Goal: Communication & Community: Answer question/provide support

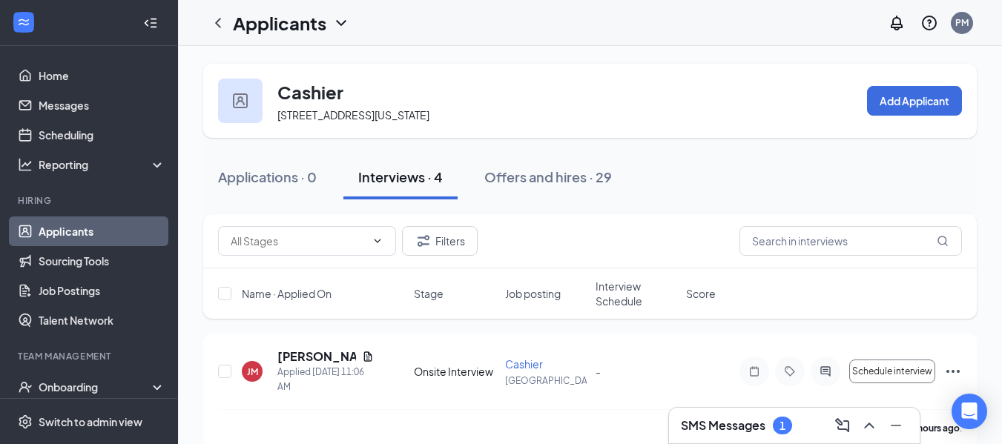
click at [99, 237] on link "Applicants" at bounding box center [102, 232] width 127 height 30
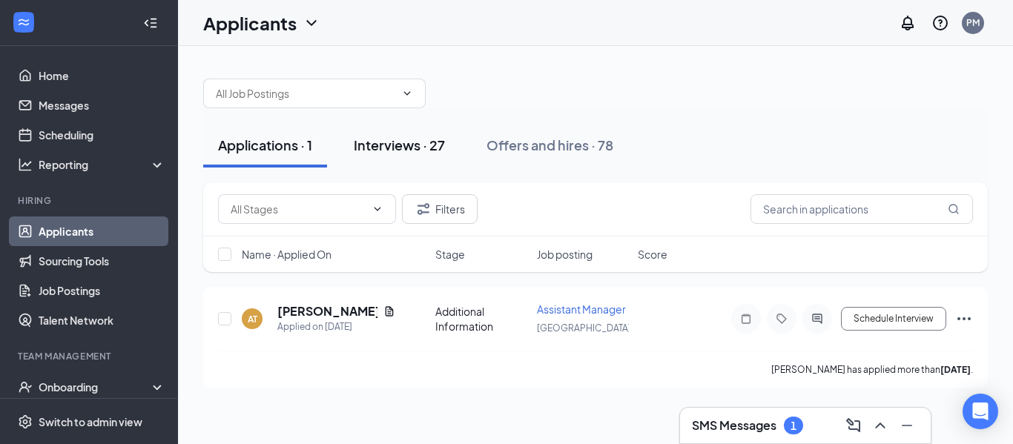
click at [420, 156] on button "Interviews · 27" at bounding box center [399, 145] width 121 height 44
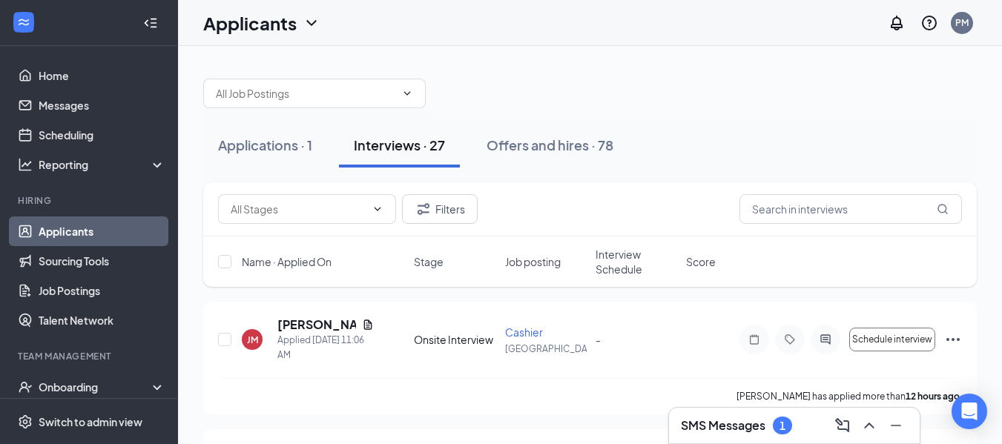
click at [810, 432] on div "SMS Messages 1" at bounding box center [794, 426] width 227 height 24
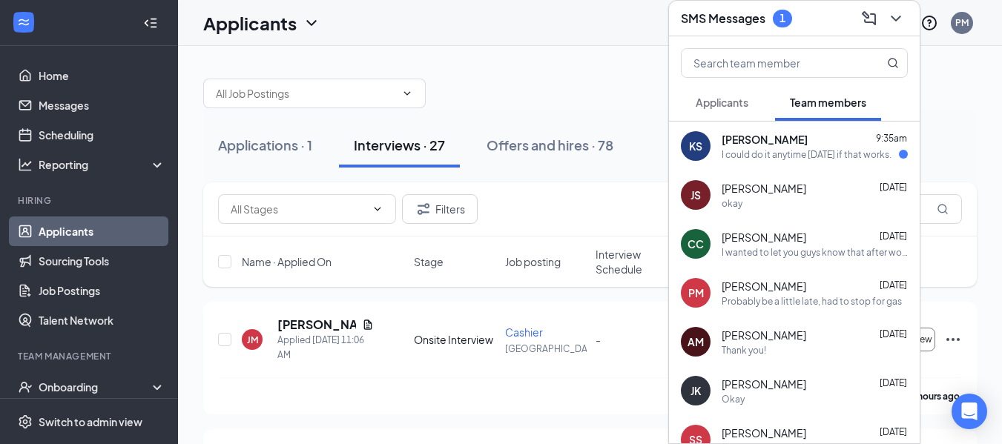
click at [820, 156] on div "I could do it anytime [DATE] if that works." at bounding box center [807, 154] width 170 height 13
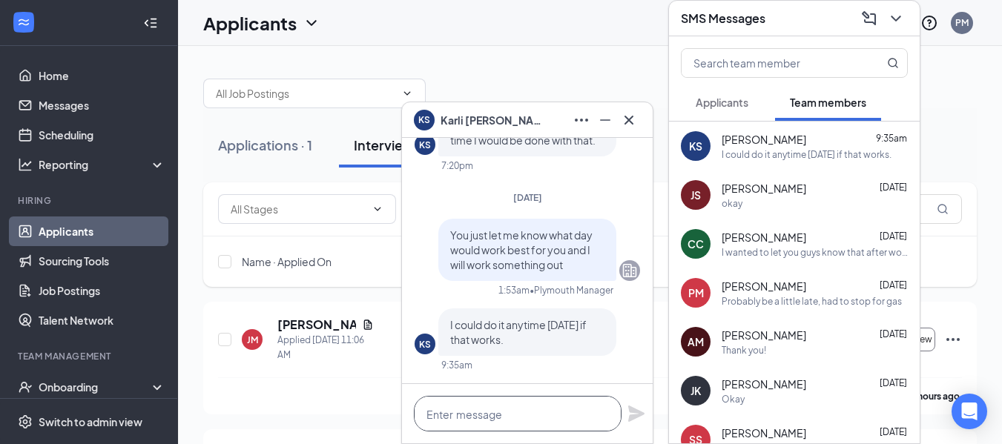
click at [561, 414] on textarea at bounding box center [518, 414] width 208 height 36
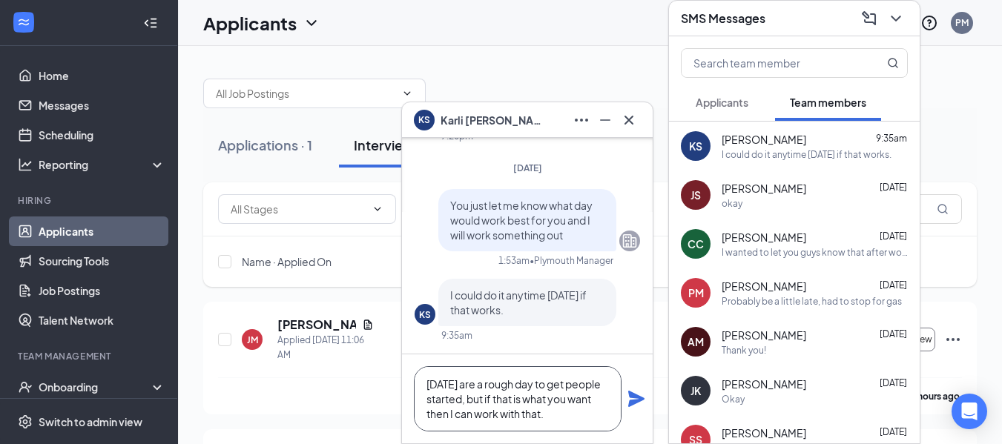
type textarea "[DATE] are a rough day to get people started, but if that is what you want then…"
click at [642, 398] on icon "Plane" at bounding box center [636, 399] width 16 height 16
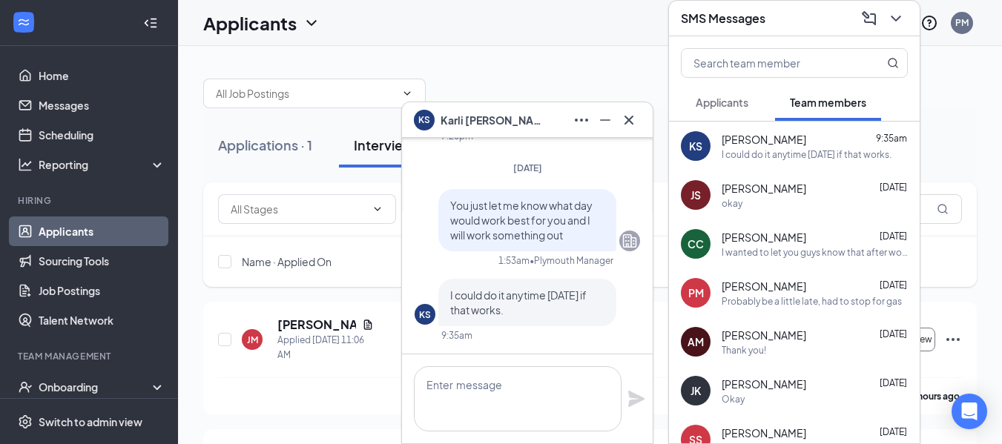
scroll to position [0, 0]
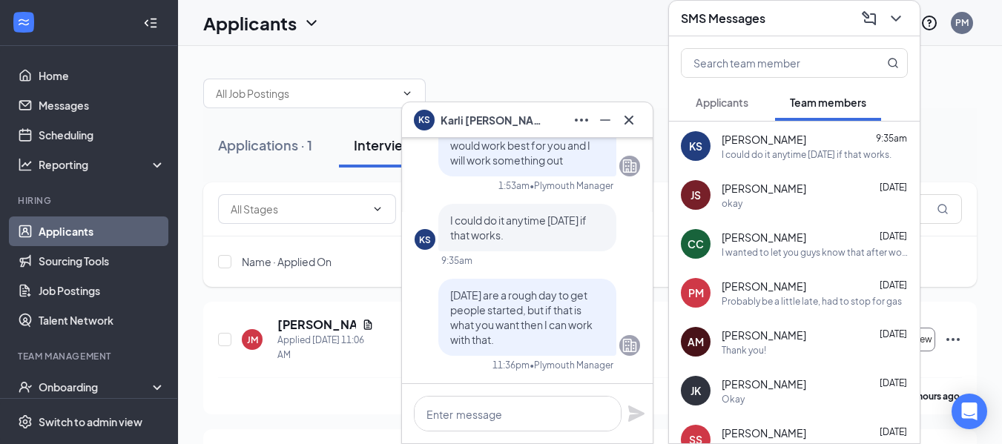
click at [605, 119] on icon "Minimize" at bounding box center [605, 119] width 10 height 1
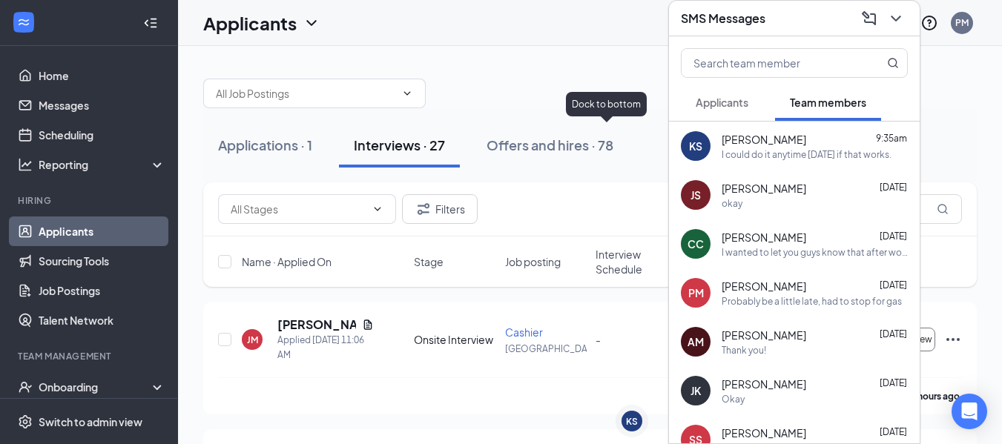
click at [900, 21] on icon "ChevronDown" at bounding box center [896, 19] width 18 height 18
